Goal: Information Seeking & Learning: Find contact information

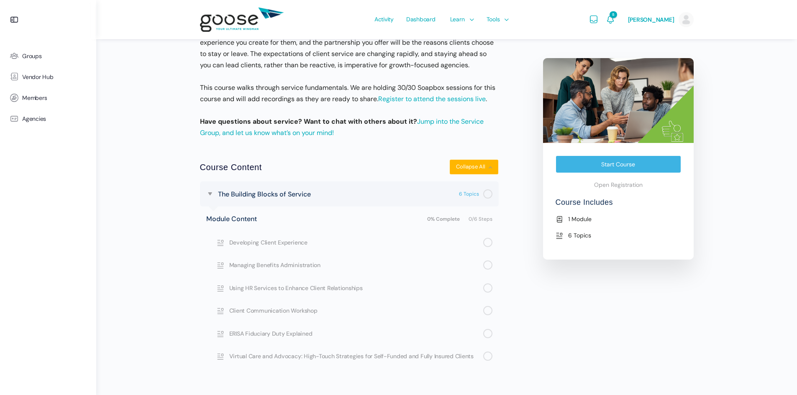
scroll to position [205, 0]
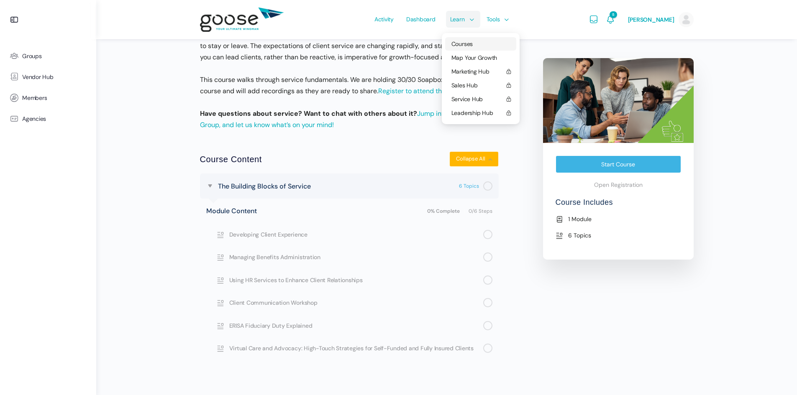
click at [463, 41] on span "Courses" at bounding box center [461, 44] width 21 height 8
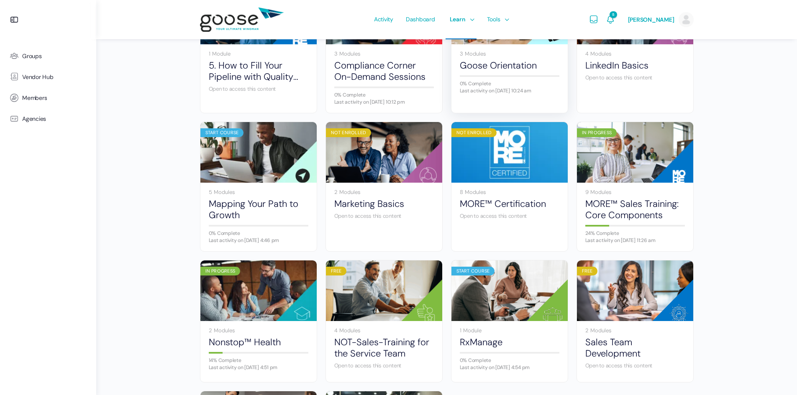
scroll to position [293, 0]
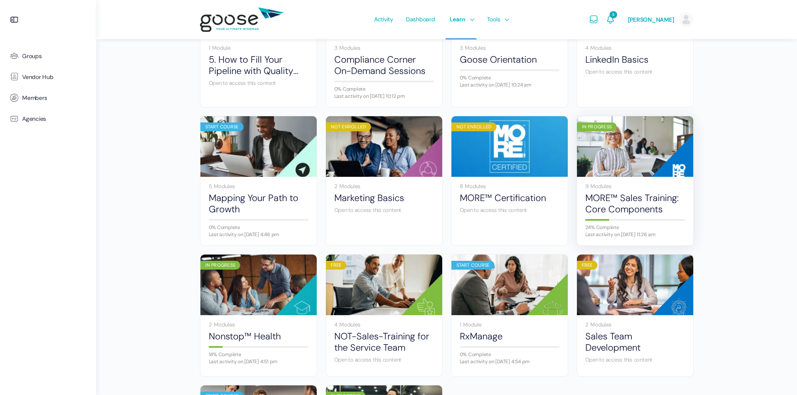
click at [636, 182] on div "9 Modules MORE™ Sales Training: Core Components 24% Complete Last activity on S…" at bounding box center [635, 211] width 116 height 69
click at [252, 342] on link "Nonstop™ Health" at bounding box center [259, 336] width 100 height 11
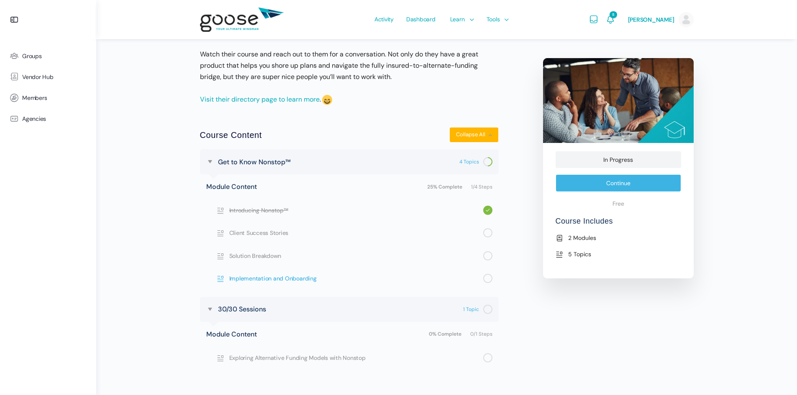
scroll to position [238, 0]
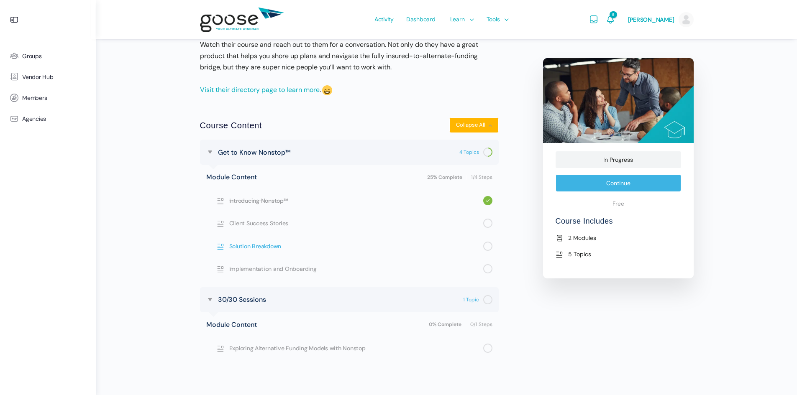
click at [258, 244] on span "Solution Breakdown" at bounding box center [356, 246] width 254 height 9
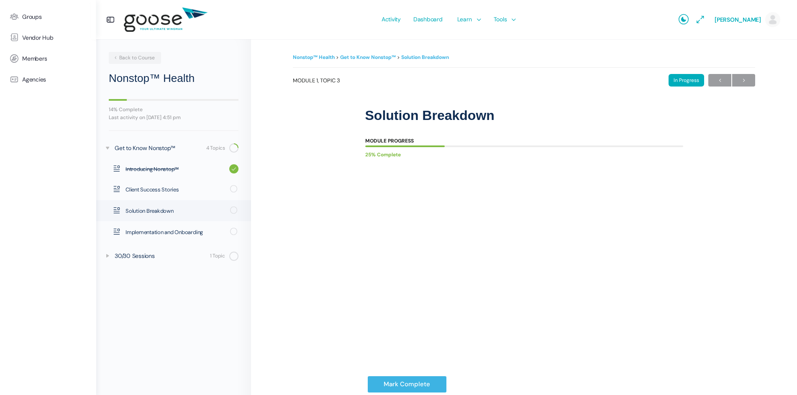
click at [374, 337] on e-page-transition at bounding box center [398, 197] width 797 height 395
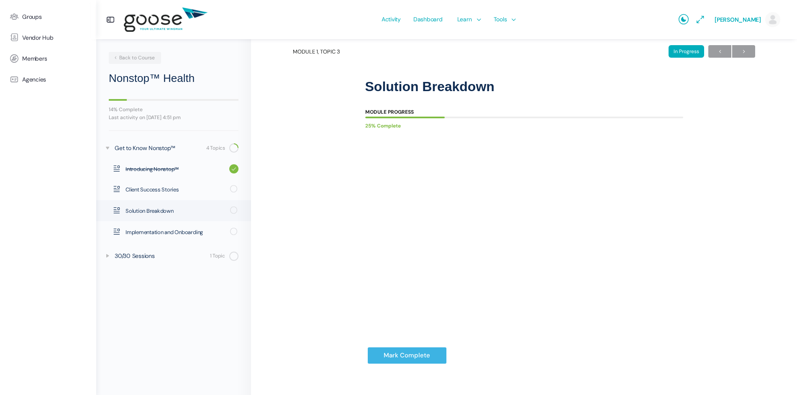
scroll to position [37, 0]
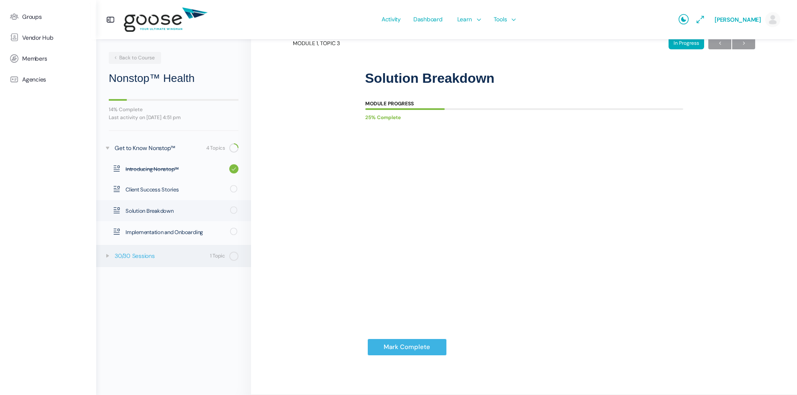
click at [137, 255] on div "30/30 Sessions" at bounding box center [161, 255] width 93 height 9
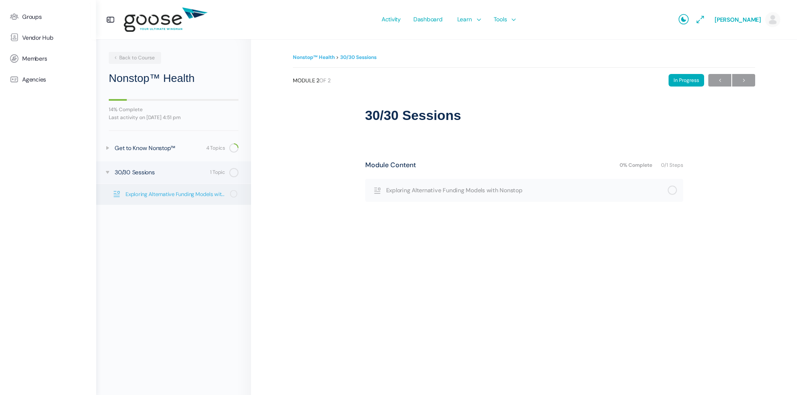
click at [156, 194] on span "Exploring Alternative Funding Models with Nonstop" at bounding box center [174, 194] width 99 height 8
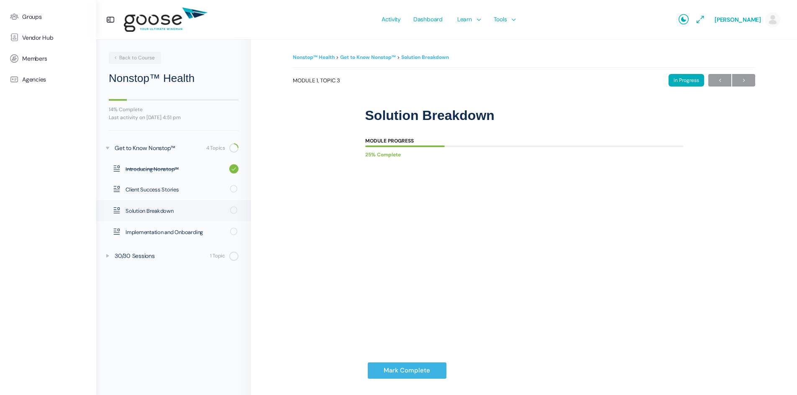
scroll to position [37, 0]
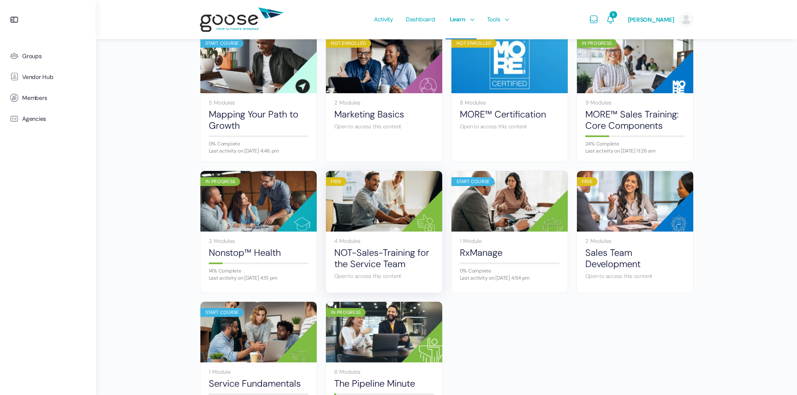
scroll to position [466, 0]
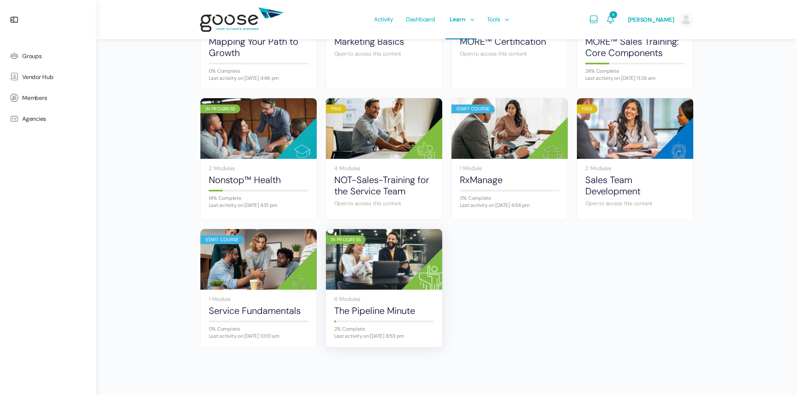
click at [398, 261] on img at bounding box center [384, 259] width 116 height 77
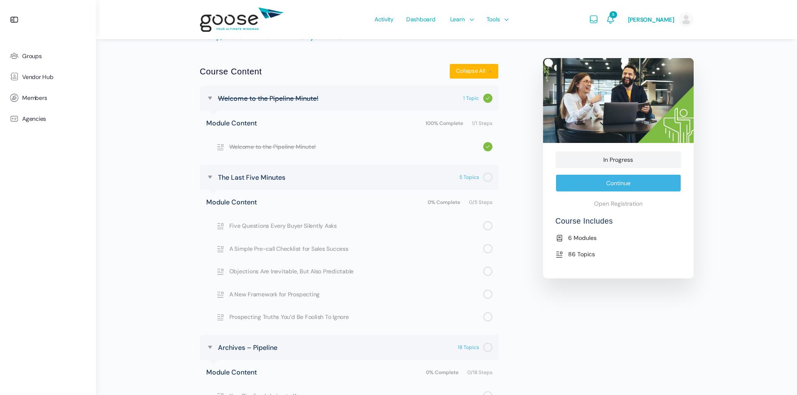
scroll to position [251, 0]
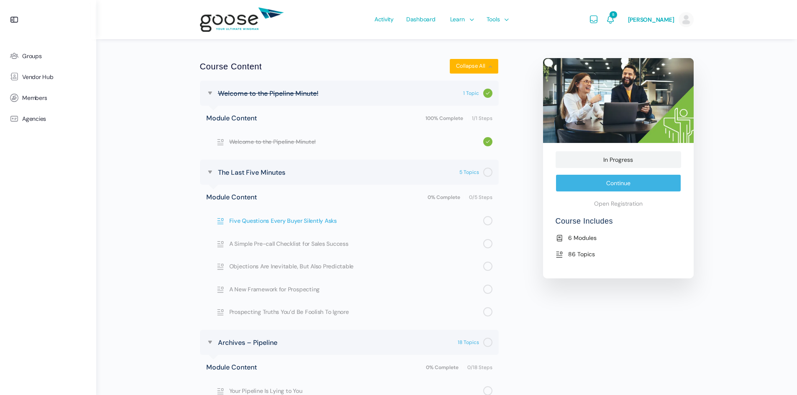
click at [262, 221] on span "Five Questions Every Buyer Silently Asks" at bounding box center [356, 220] width 254 height 9
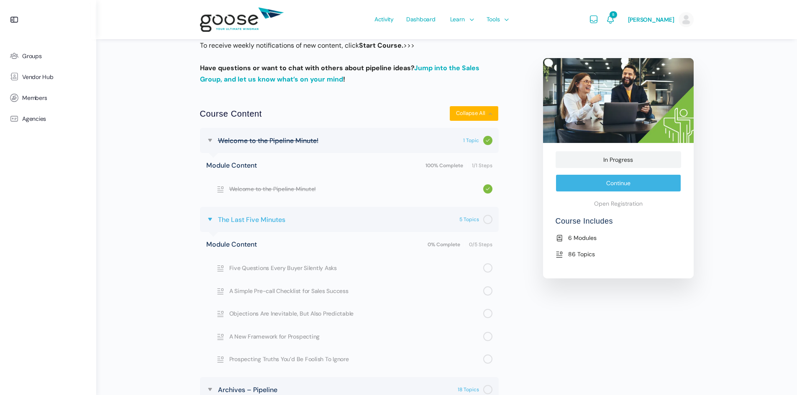
scroll to position [251, 0]
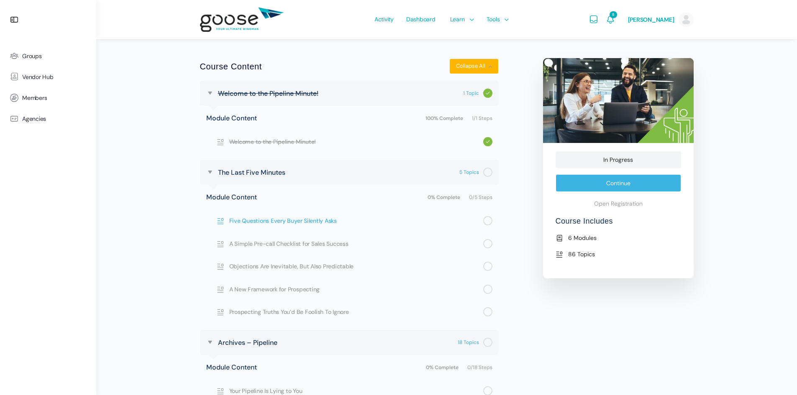
click at [317, 220] on span "Five Questions Every Buyer Silently Asks" at bounding box center [356, 220] width 254 height 9
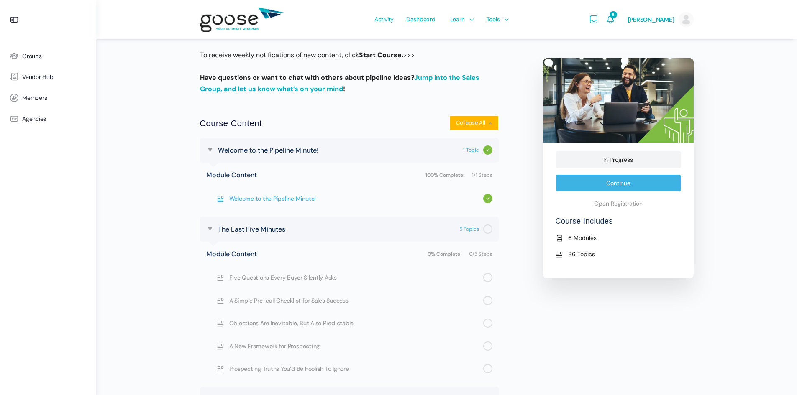
scroll to position [209, 0]
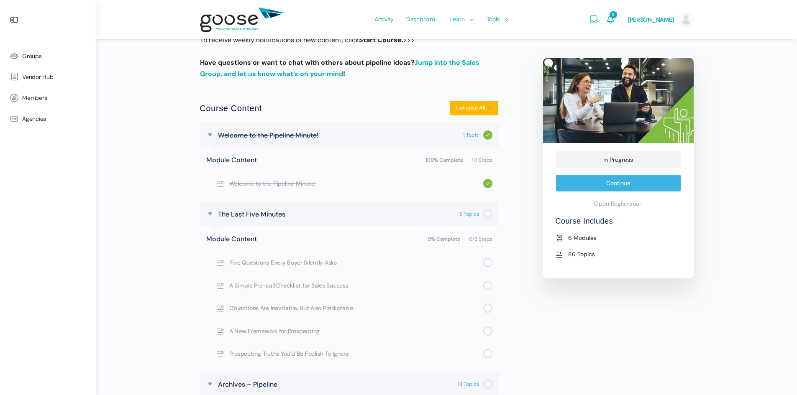
click at [576, 187] on link "Continue" at bounding box center [617, 183] width 125 height 18
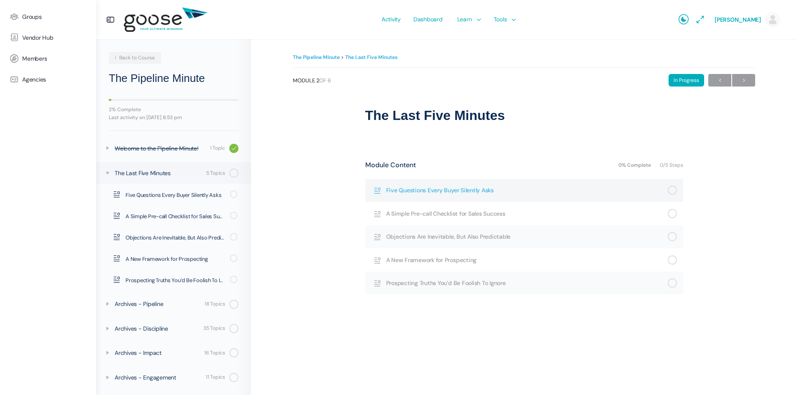
click at [475, 189] on span "Five Questions Every Buyer Silently Asks" at bounding box center [527, 190] width 282 height 9
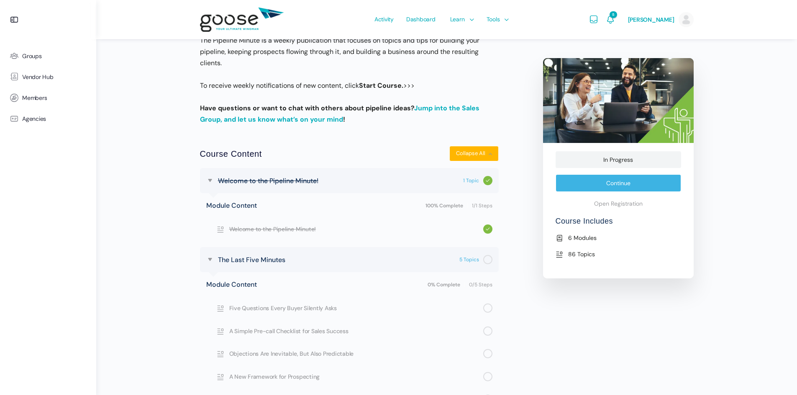
scroll to position [167, 0]
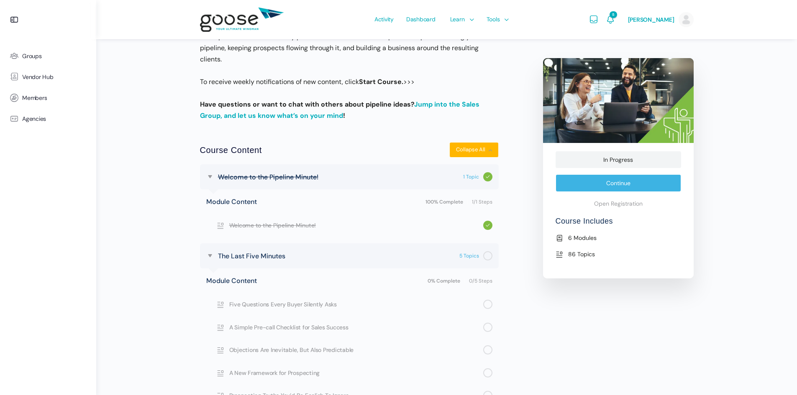
click at [626, 185] on link "Continue" at bounding box center [617, 183] width 125 height 18
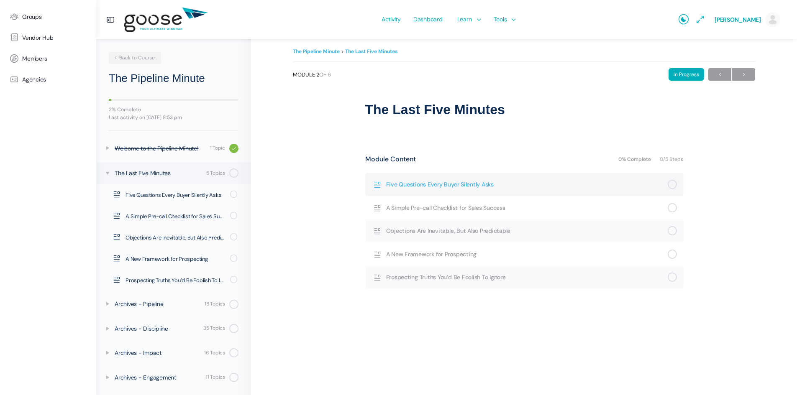
scroll to position [8, 0]
click at [420, 182] on span "Five Questions Every Buyer Silently Asks" at bounding box center [527, 182] width 282 height 9
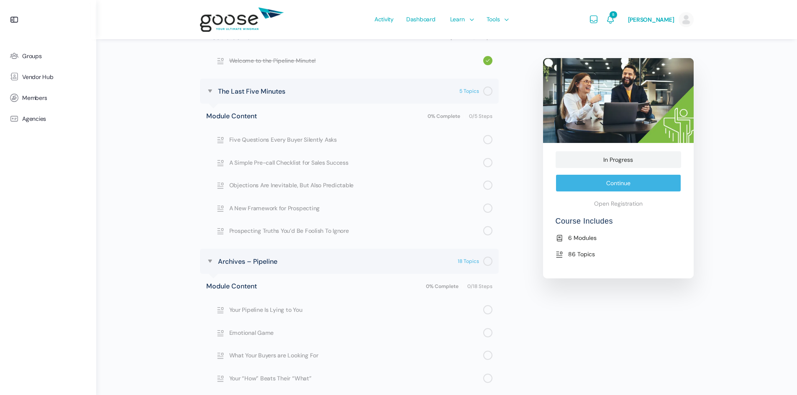
scroll to position [335, 0]
click at [256, 207] on span "A New Framework for Prospecting" at bounding box center [356, 205] width 254 height 9
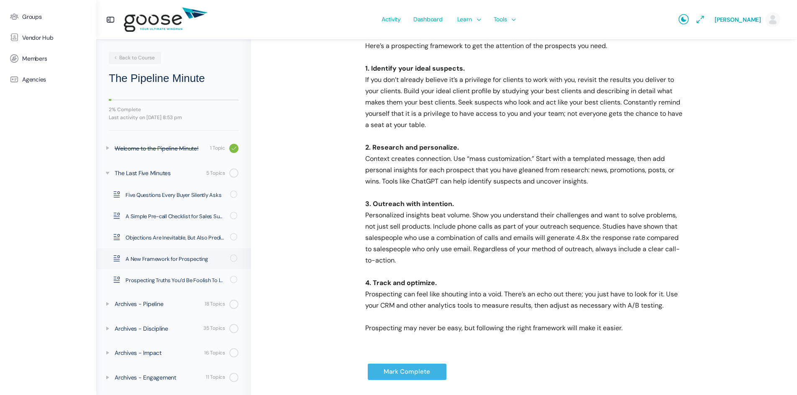
scroll to position [197, 0]
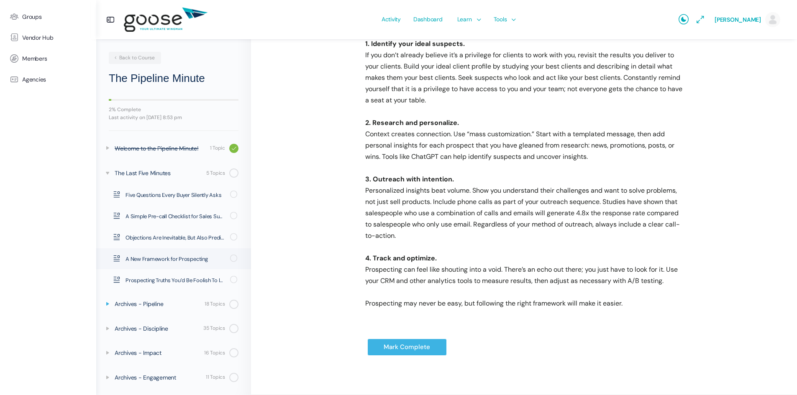
click at [107, 304] on icon at bounding box center [107, 304] width 7 height 7
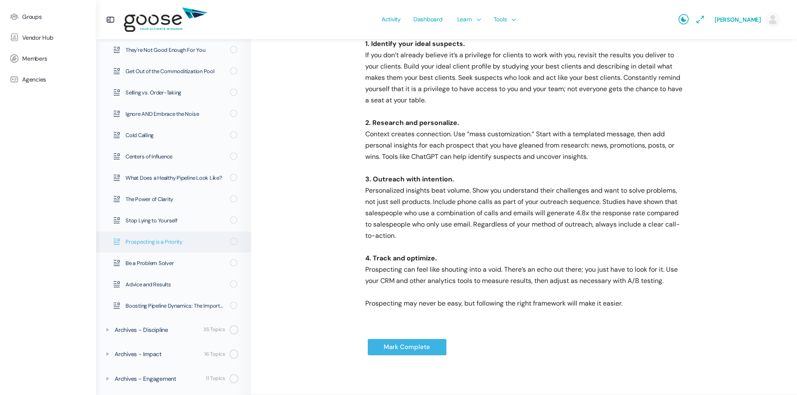
scroll to position [384, 0]
click at [138, 379] on div "Archives - Engagement" at bounding box center [159, 377] width 89 height 9
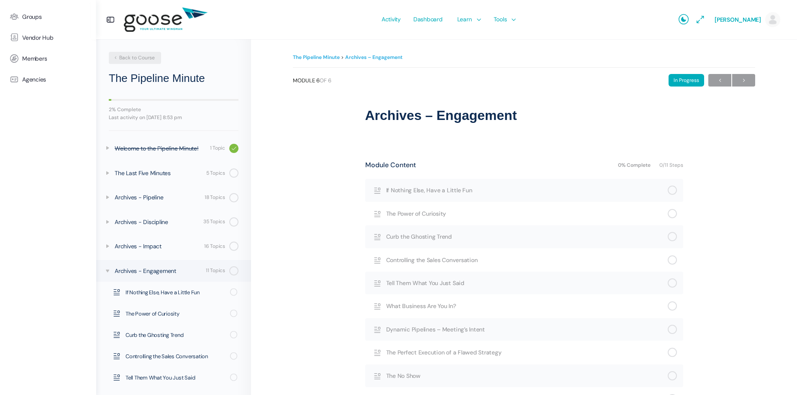
click at [136, 59] on span "Back to Course" at bounding box center [134, 57] width 42 height 7
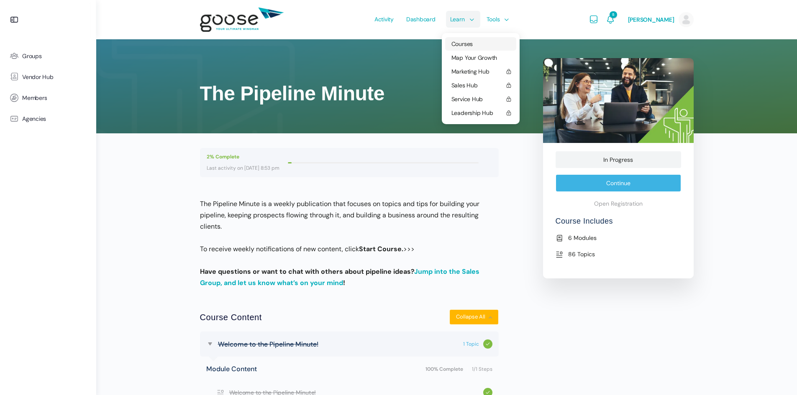
click at [468, 45] on span "Courses" at bounding box center [461, 44] width 21 height 8
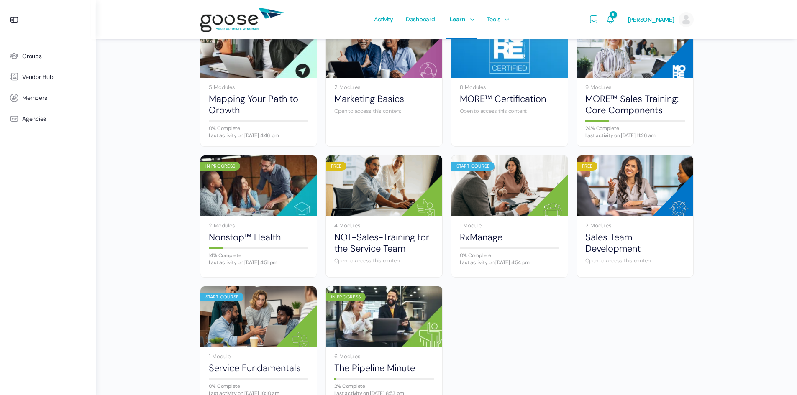
scroll to position [466, 0]
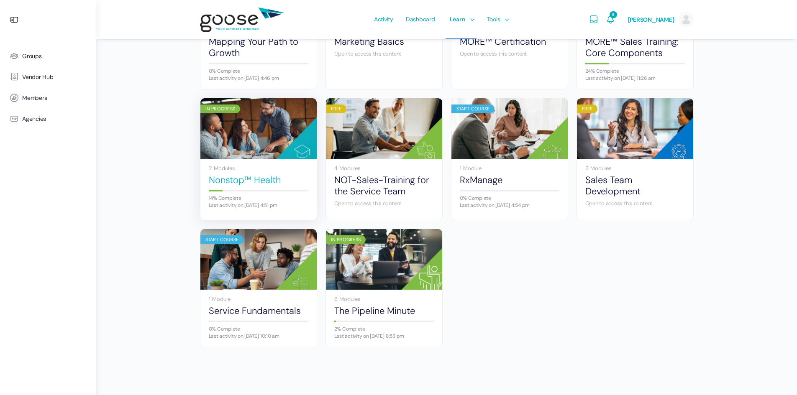
click at [241, 177] on link "Nonstop™ Health" at bounding box center [259, 179] width 100 height 11
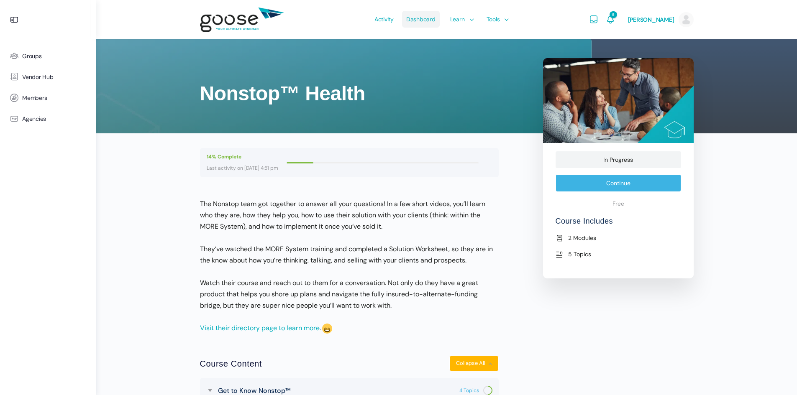
click at [407, 18] on span "Dashboard" at bounding box center [420, 19] width 29 height 39
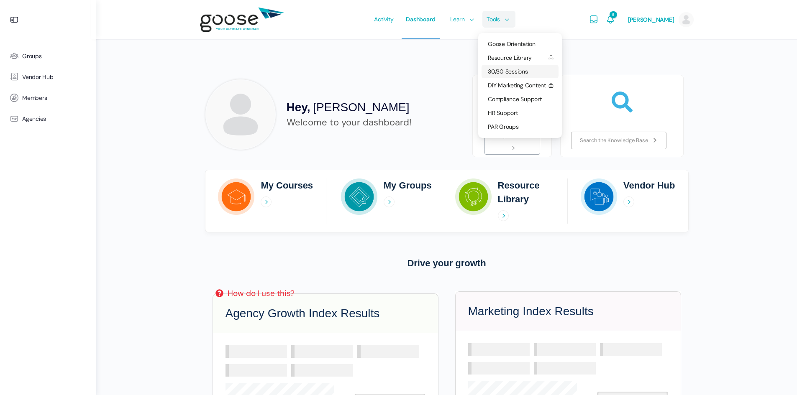
click at [507, 71] on span "30/30 Sessions" at bounding box center [508, 72] width 40 height 8
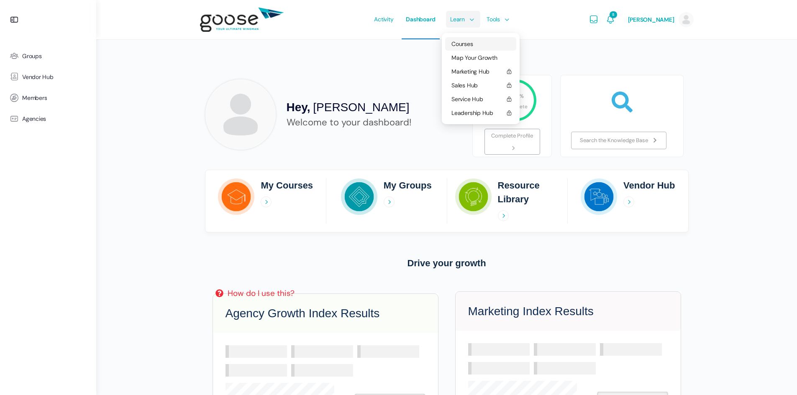
click at [455, 45] on span "Courses" at bounding box center [461, 44] width 21 height 8
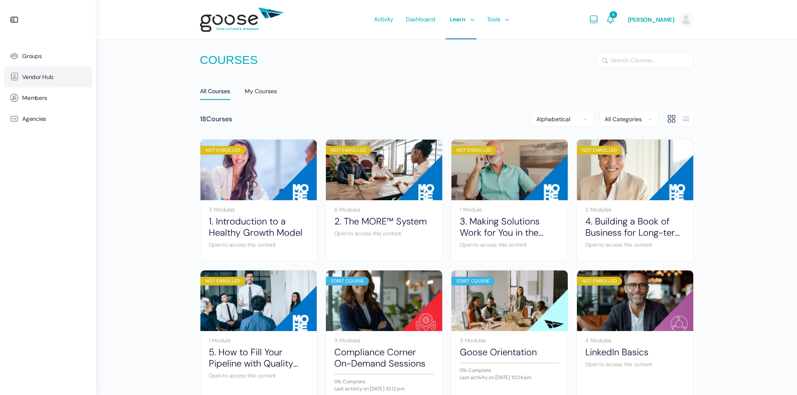
click at [32, 78] on span "Vendor Hub" at bounding box center [37, 77] width 31 height 7
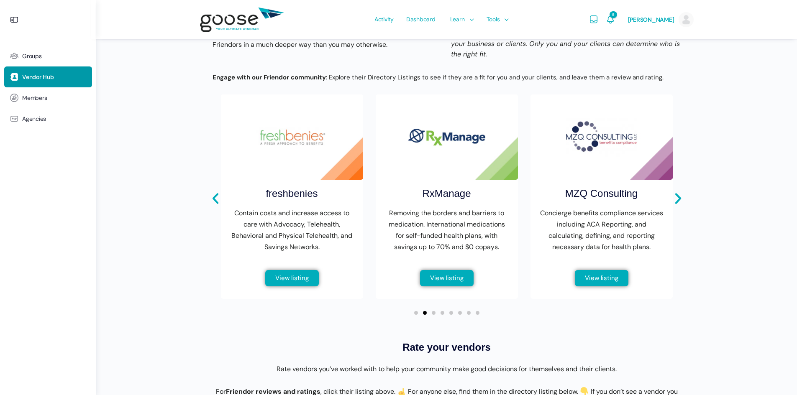
scroll to position [293, 0]
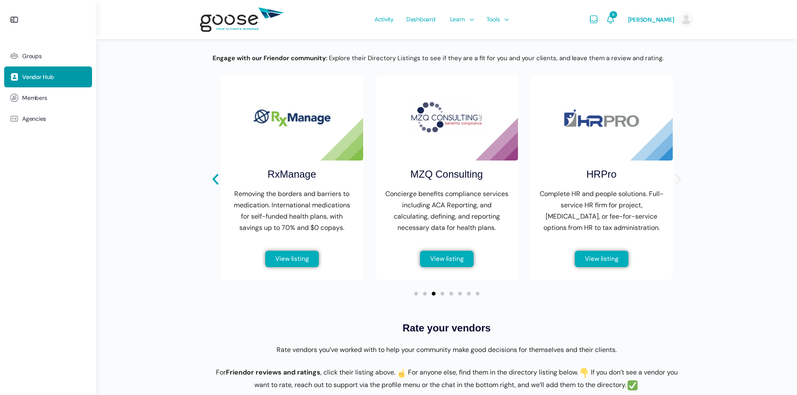
click at [680, 187] on icon "Next slide" at bounding box center [678, 179] width 14 height 14
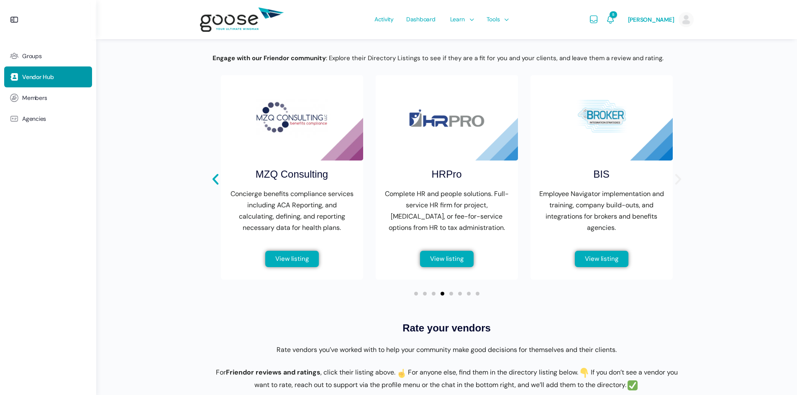
click at [679, 185] on icon "Next slide" at bounding box center [678, 179] width 6 height 11
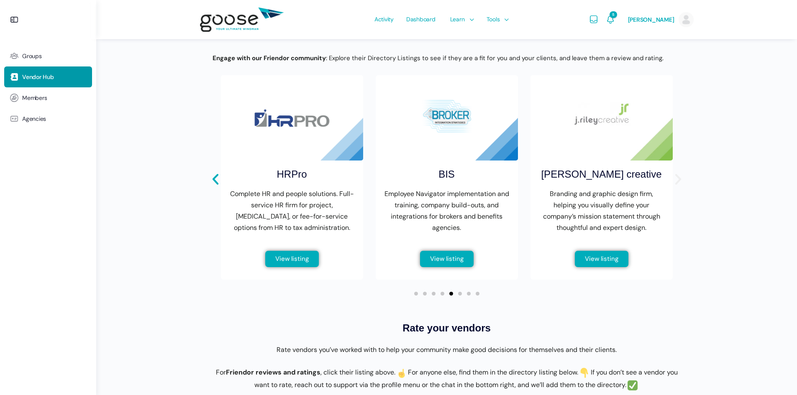
click at [679, 185] on icon "Next slide" at bounding box center [678, 179] width 6 height 11
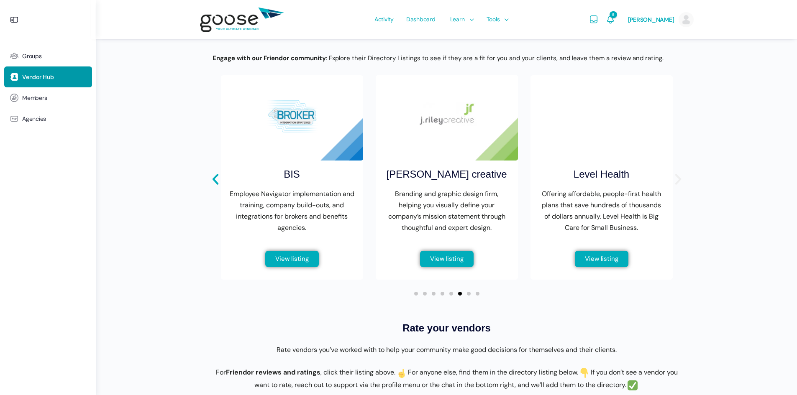
click at [679, 185] on icon "Next slide" at bounding box center [678, 179] width 6 height 11
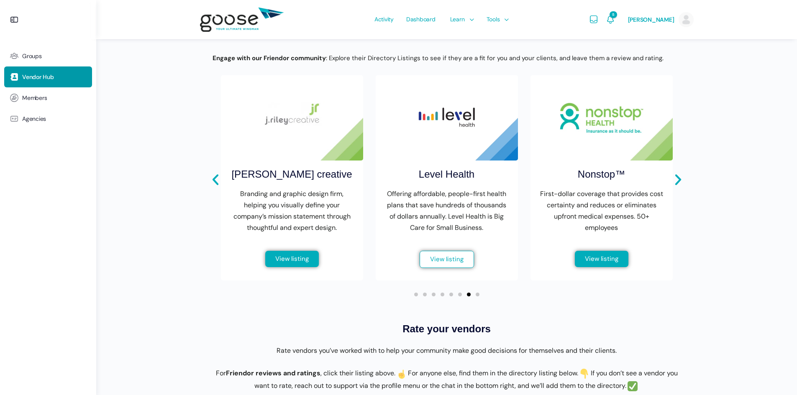
click at [440, 263] on span "View listing" at bounding box center [446, 259] width 33 height 6
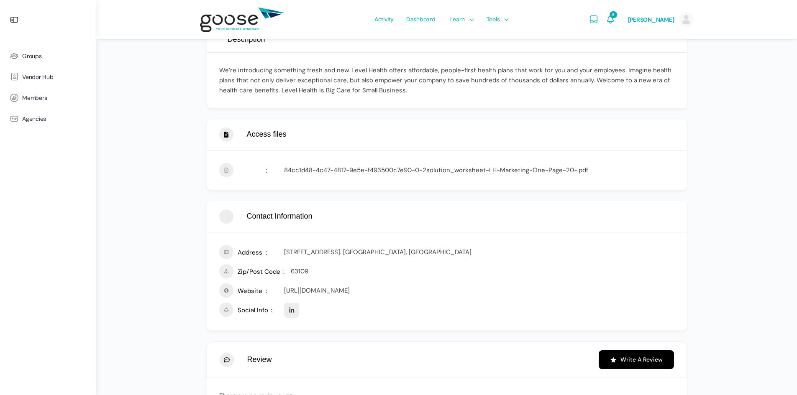
scroll to position [167, 0]
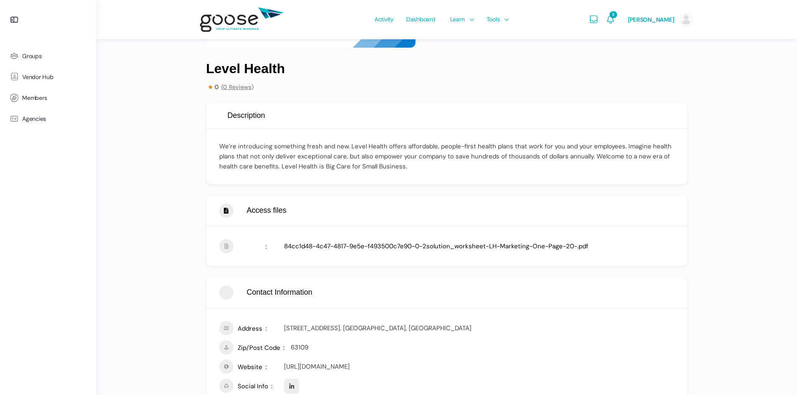
click at [355, 243] on link "84cc1d48-4c47-4817-9e5e-f493500c7e90-0-2solution_worksheet-LH-Marketing-One-Pag…" at bounding box center [436, 246] width 304 height 8
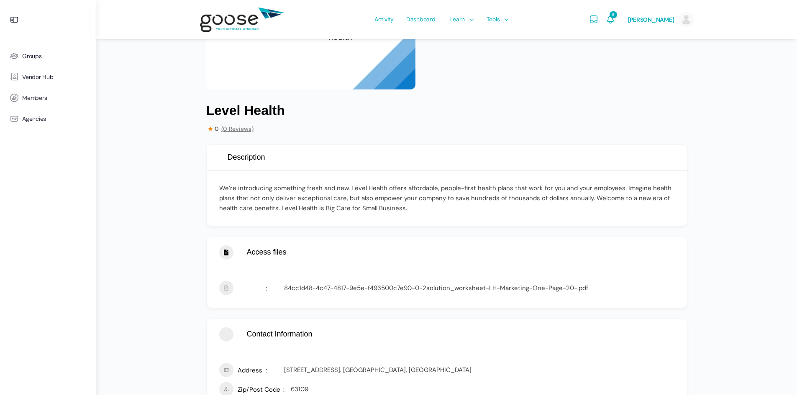
scroll to position [293, 0]
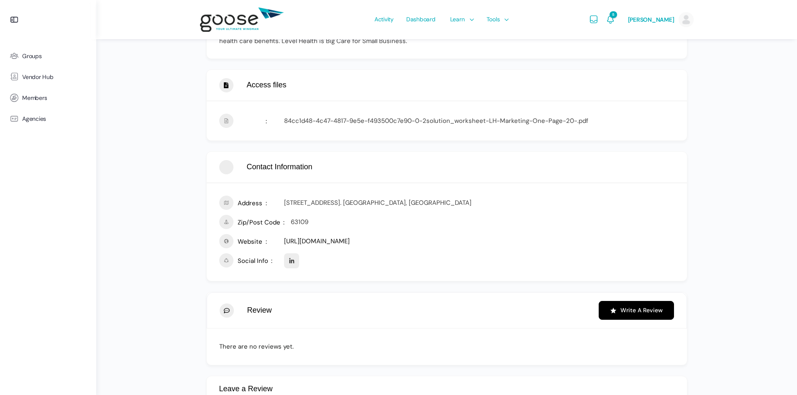
click at [316, 241] on link "[URL][DOMAIN_NAME]" at bounding box center [317, 241] width 66 height 8
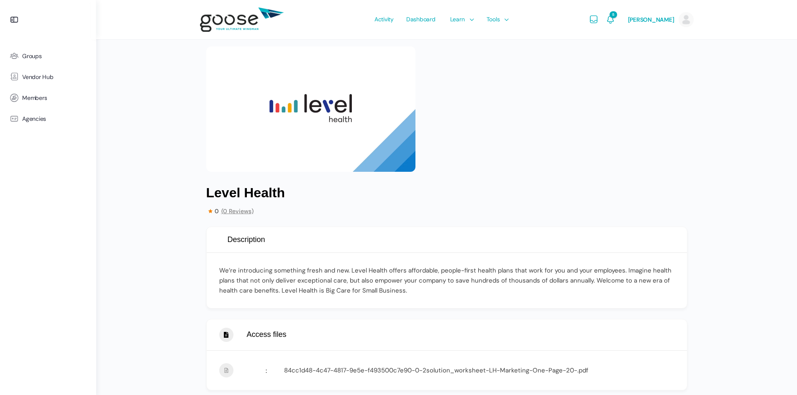
scroll to position [0, 0]
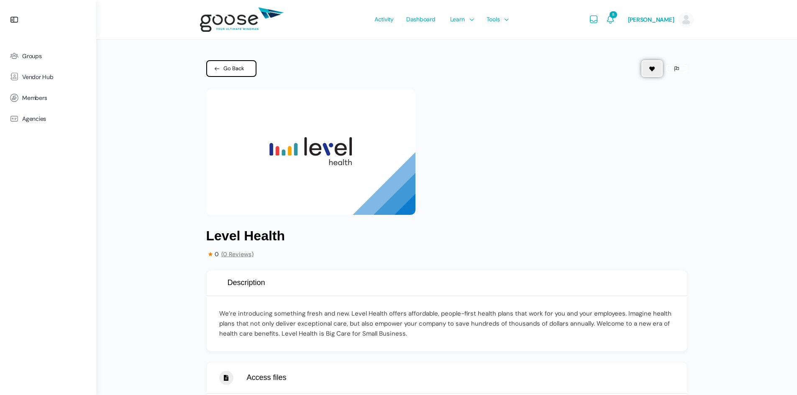
click at [224, 69] on span "Go Back" at bounding box center [233, 68] width 21 height 8
click at [229, 63] on link "Go Back" at bounding box center [231, 68] width 50 height 17
click at [232, 71] on span "Go Back" at bounding box center [233, 68] width 21 height 8
